Goal: Task Accomplishment & Management: Manage account settings

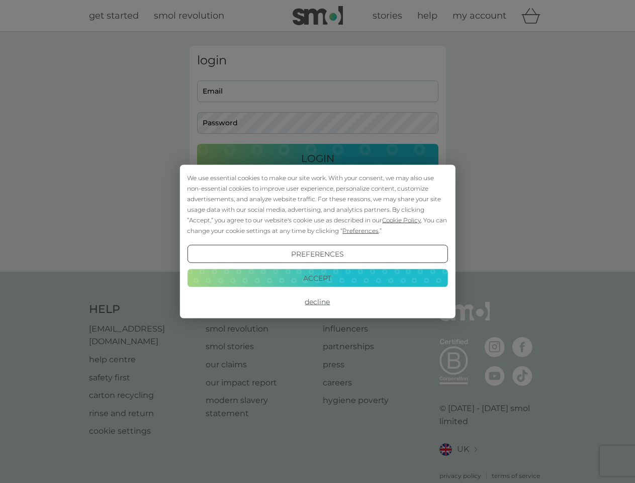
click at [402, 220] on span "Cookie Policy" at bounding box center [401, 220] width 39 height 8
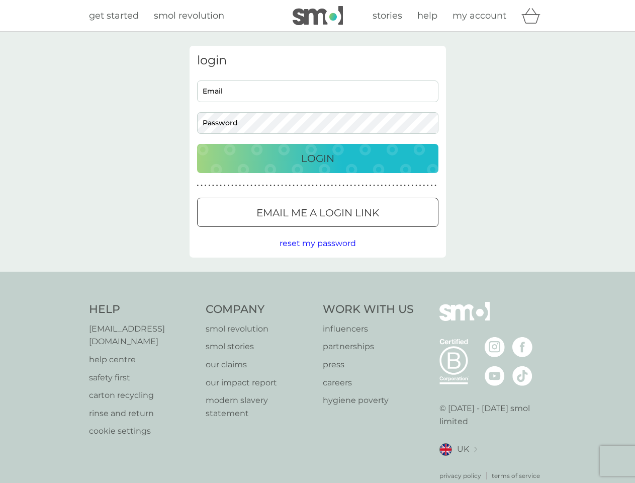
click at [359, 230] on div "login Email Password Login ● ● ● ● ● ● ● ● ● ● ● ● ● ● ● ● ● ● ● ● ● ● ● ● ● ● …" at bounding box center [318, 152] width 256 height 212
click at [317, 254] on div "login Email Password Login ● ● ● ● ● ● ● ● ● ● ● ● ● ● ● ● ● ● ● ● ● ● ● ● ● ● …" at bounding box center [318, 152] width 256 height 212
click at [317, 302] on div "Help [EMAIL_ADDRESS][DOMAIN_NAME] help centre safety first carton recycling rin…" at bounding box center [317, 391] width 457 height 178
click at [317, 277] on div "Help [EMAIL_ADDRESS][DOMAIN_NAME] help centre safety first carton recycling rin…" at bounding box center [317, 390] width 635 height 239
